Goal: Browse casually

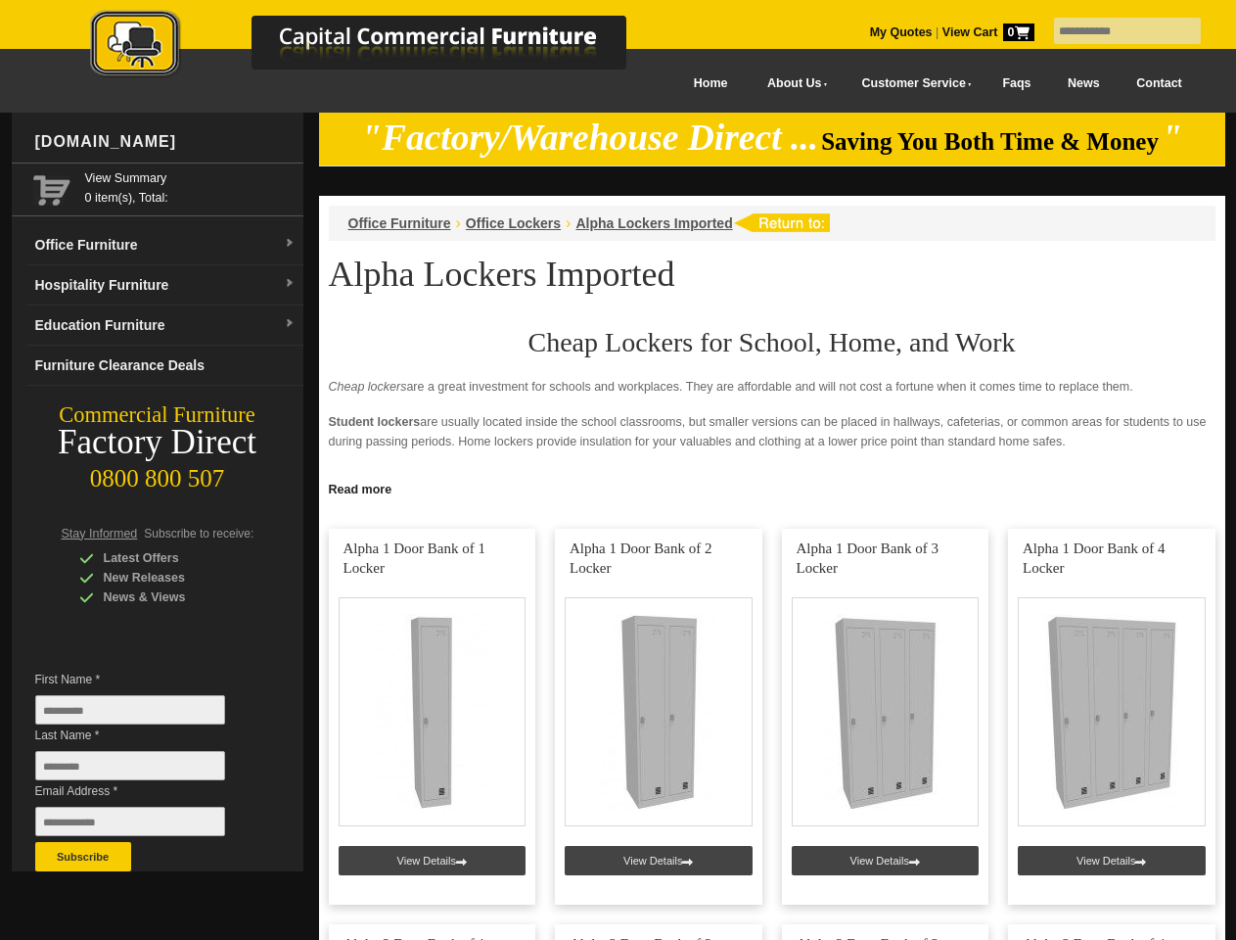
click at [1115, 31] on input "text" at bounding box center [1127, 31] width 147 height 26
click at [145, 770] on input "Last Name *" at bounding box center [130, 765] width 190 height 29
click at [83, 856] on button "Subscribe" at bounding box center [83, 856] width 96 height 29
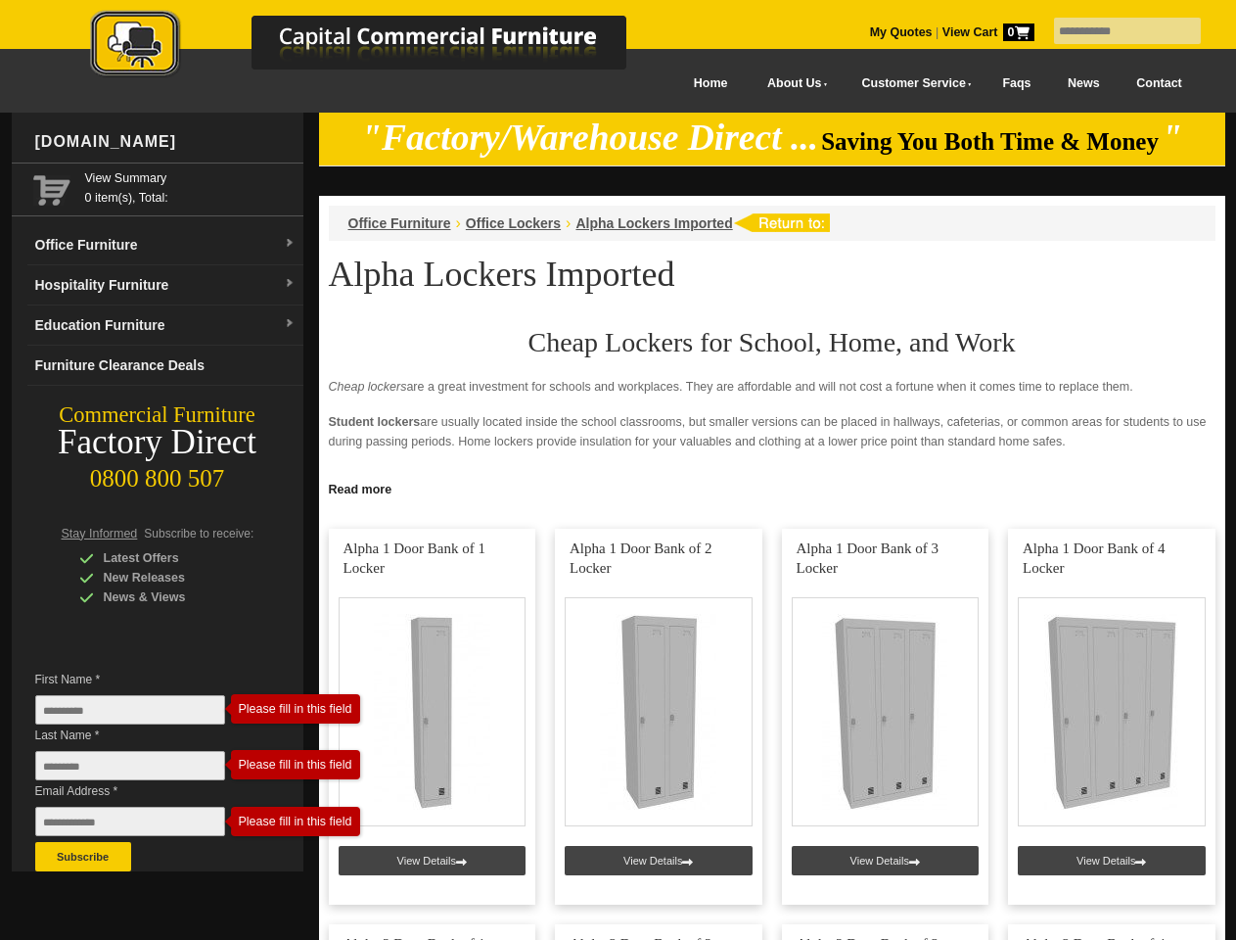
click at [772, 487] on link "Read more" at bounding box center [772, 487] width 906 height 24
